Goal: Information Seeking & Learning: Learn about a topic

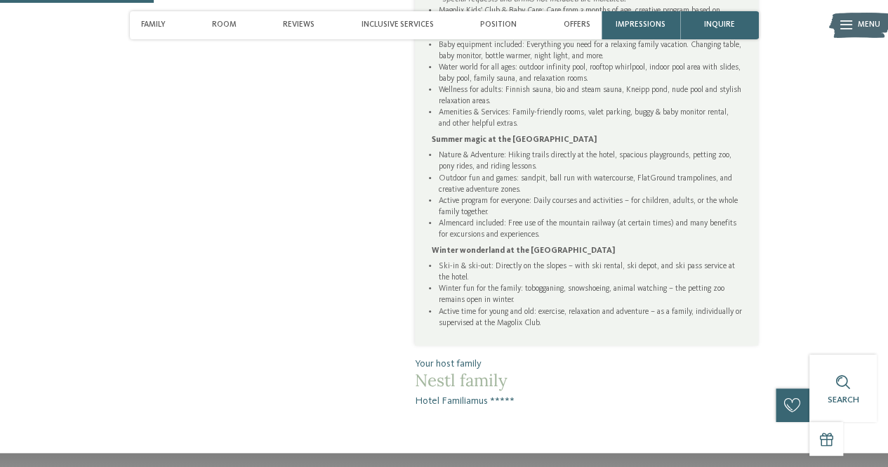
scroll to position [801, 0]
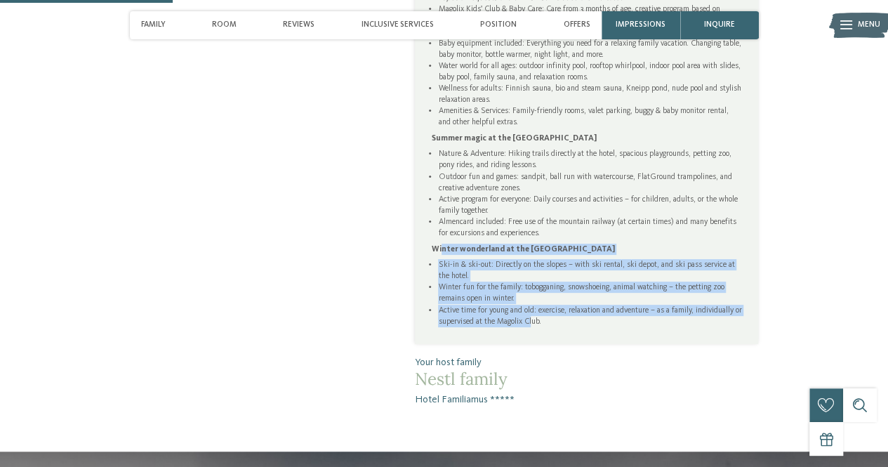
drag, startPoint x: 441, startPoint y: 251, endPoint x: 538, endPoint y: 313, distance: 114.9
click at [538, 313] on div "Jam jar moments at the Hotel Familiamus All-inclusive dining: From breakfast to…" at bounding box center [587, 140] width 310 height 373
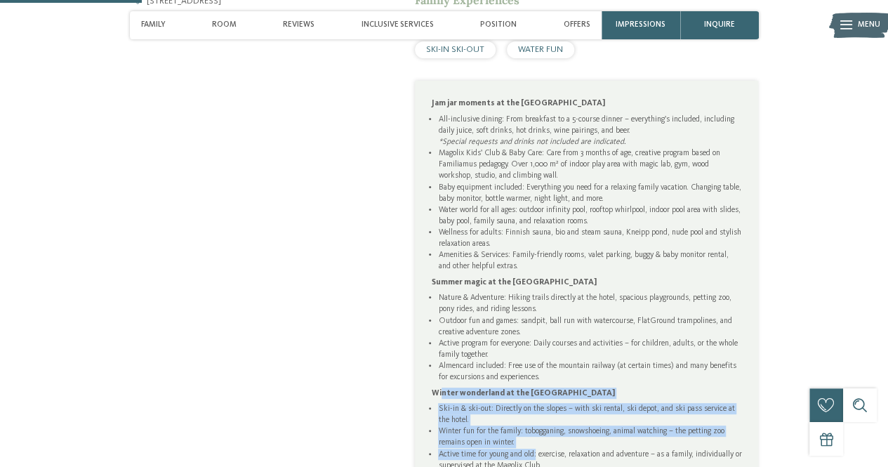
scroll to position [656, 0]
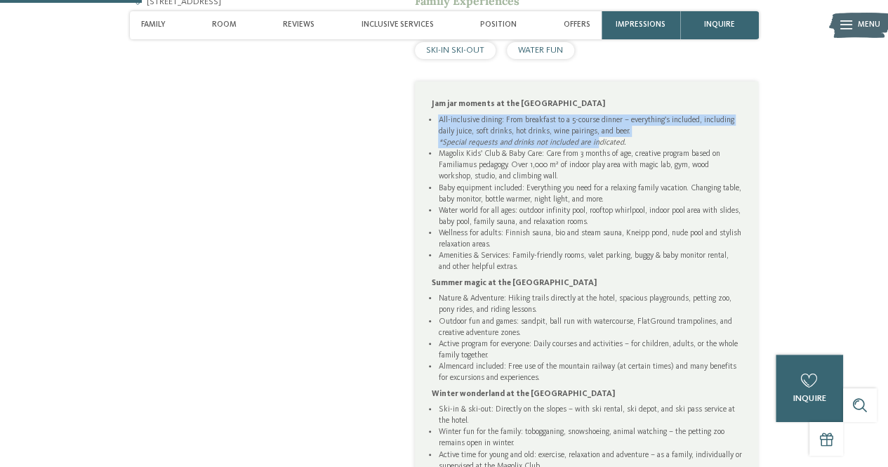
drag, startPoint x: 438, startPoint y: 121, endPoint x: 594, endPoint y: 145, distance: 158.3
click at [594, 145] on li "All-inclusive dining: From breakfast to a 5-course dinner – everything's includ…" at bounding box center [589, 131] width 303 height 34
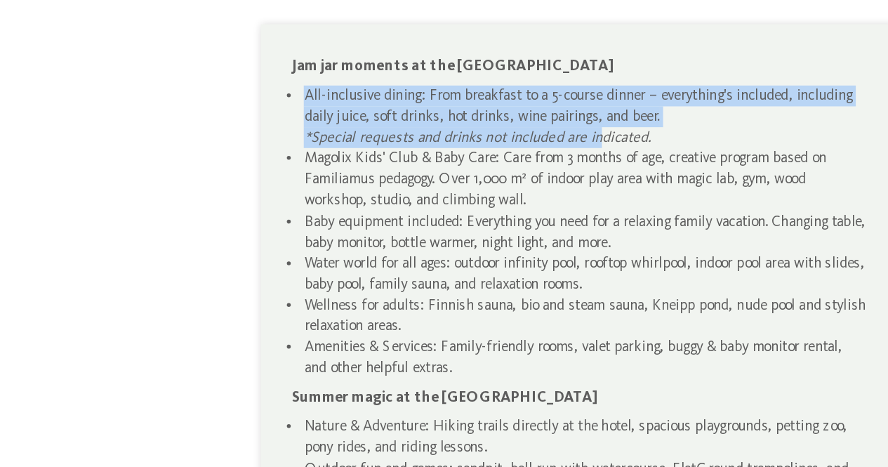
scroll to position [658, 0]
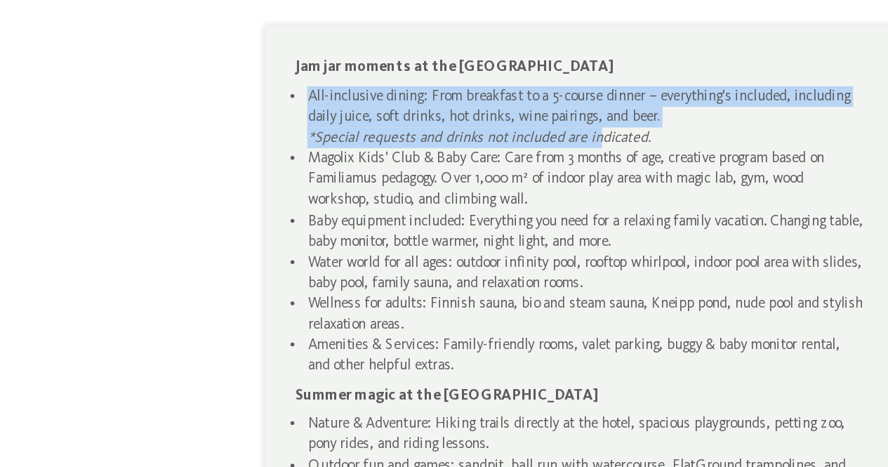
click at [397, 123] on div "A crackle and sparkle in the magical Hotel Familiamus ***** Nestled in a sprawl…" at bounding box center [570, 156] width 378 height 787
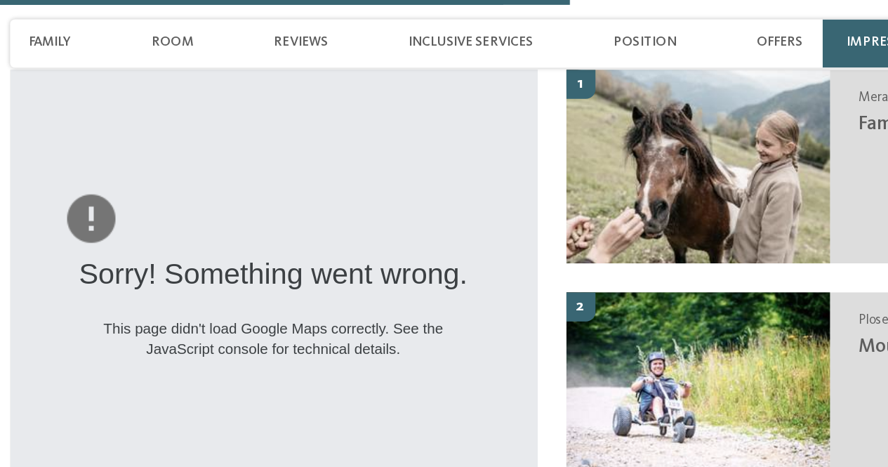
scroll to position [2024, 0]
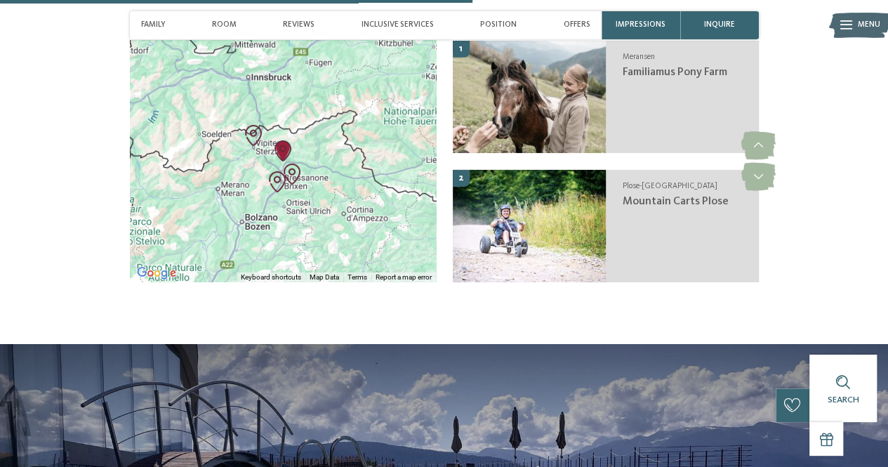
scroll to position [2183, 0]
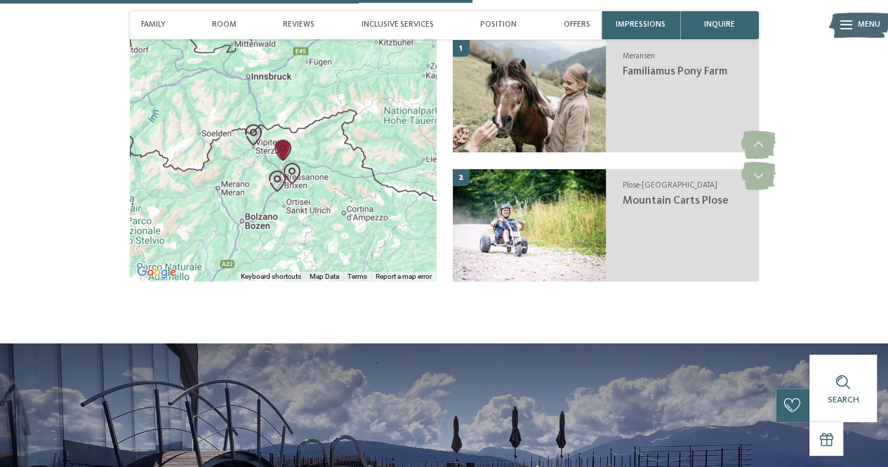
click at [190, 201] on div at bounding box center [283, 160] width 306 height 241
